Goal: Find specific page/section: Find specific page/section

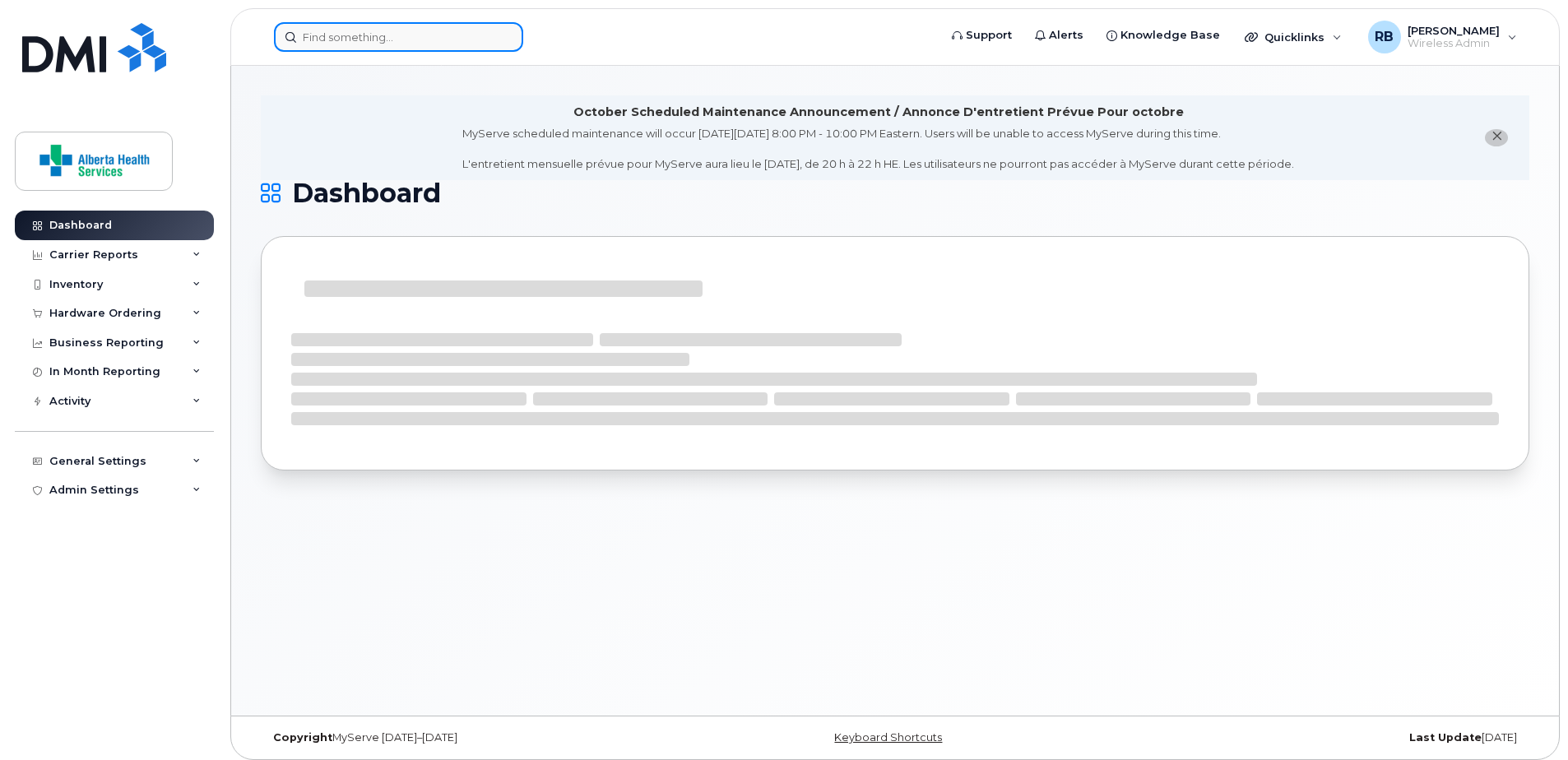
click at [376, 46] on input at bounding box center [398, 37] width 249 height 30
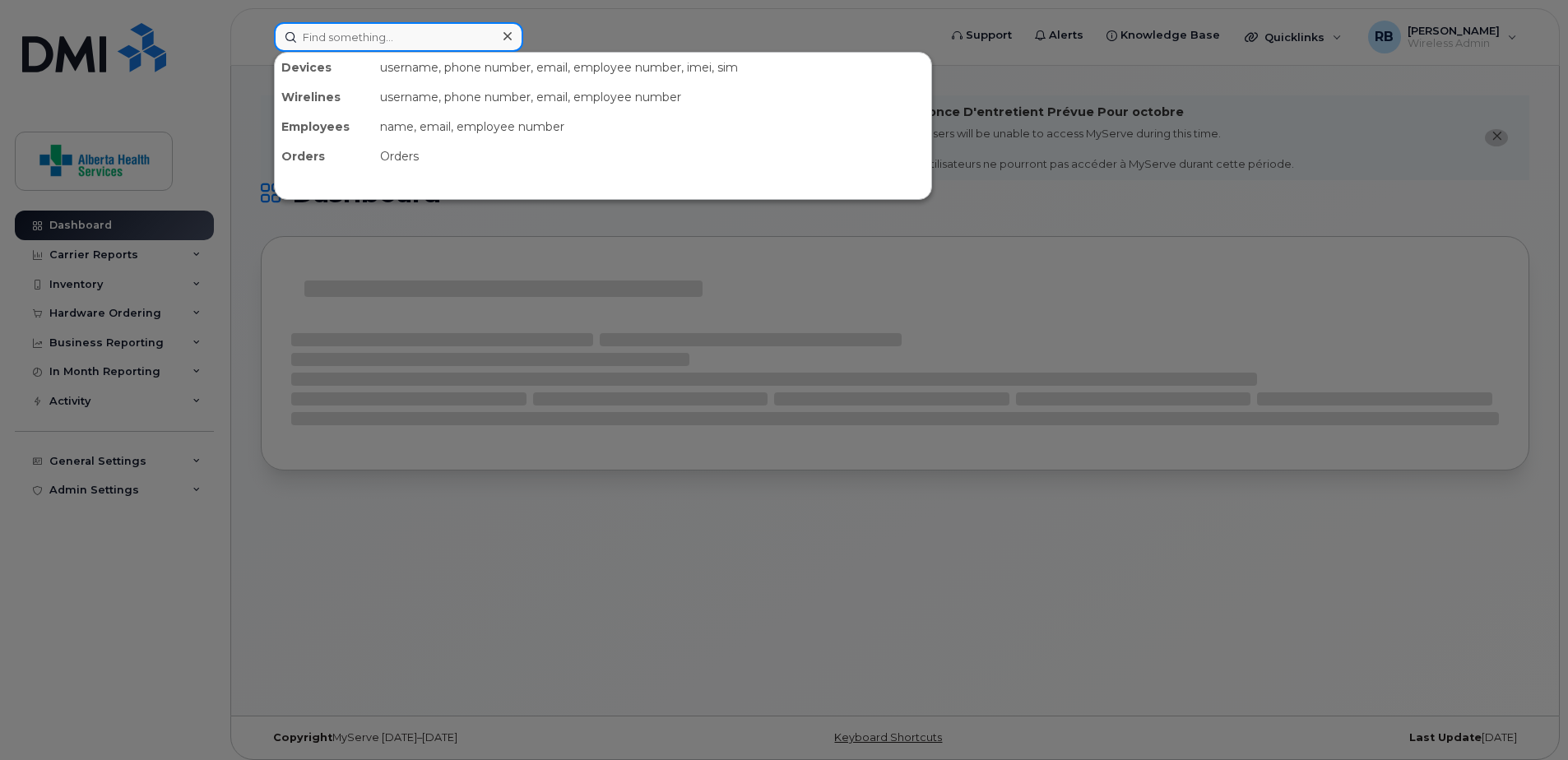
paste input "[PHONE_NUMBER]"
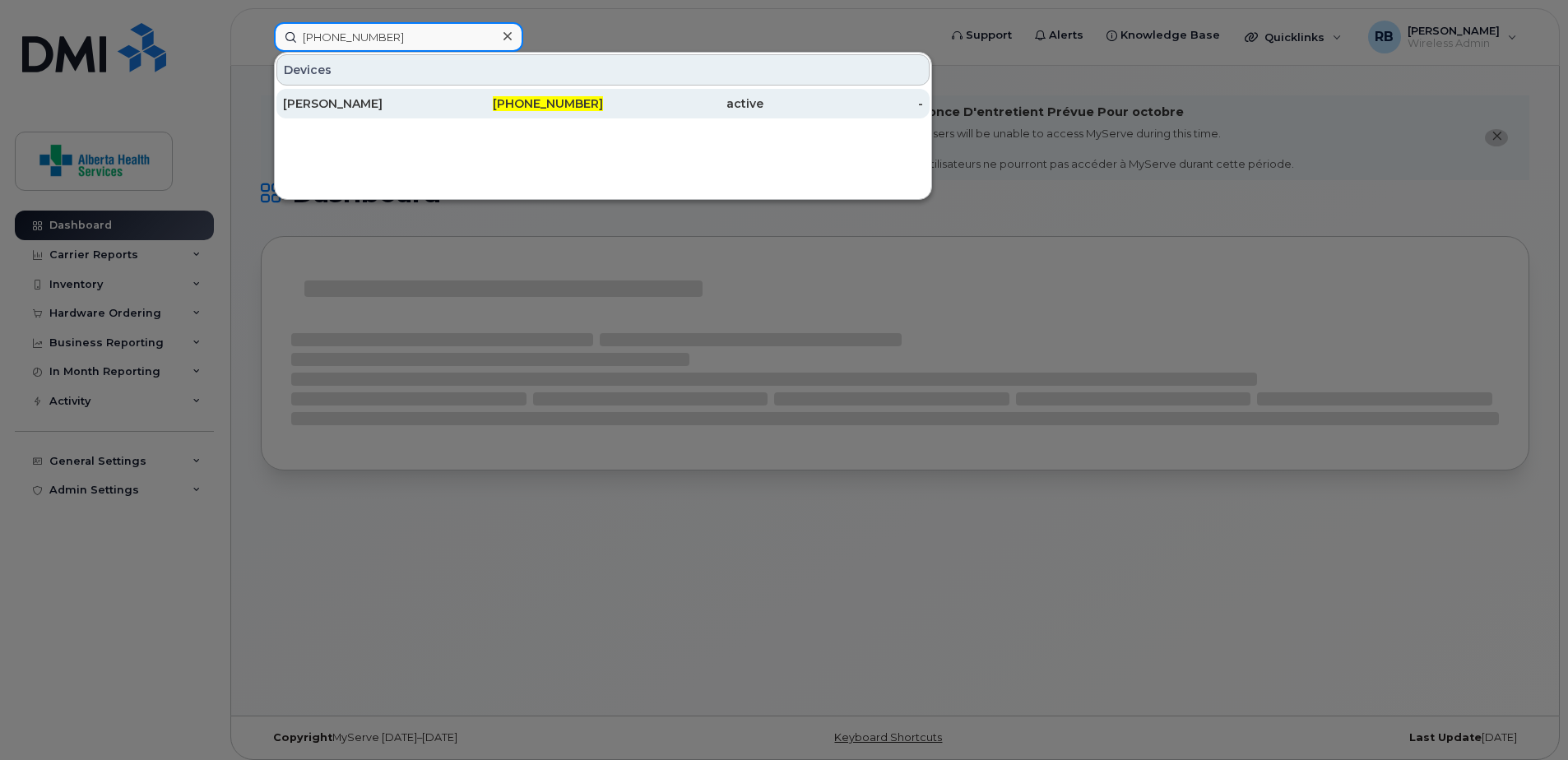
type input "[PHONE_NUMBER]"
click at [394, 97] on div "[PERSON_NAME]" at bounding box center [364, 103] width 161 height 16
